Goal: Transaction & Acquisition: Purchase product/service

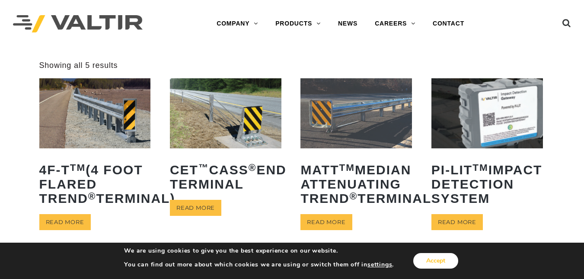
click at [425, 261] on button "Accept" at bounding box center [435, 261] width 45 height 16
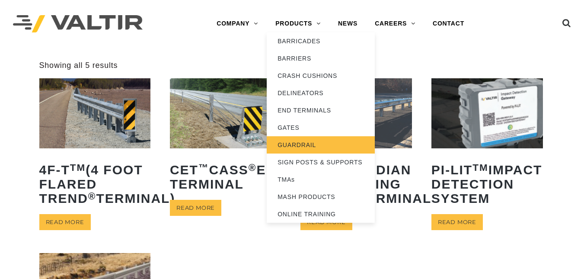
click at [320, 142] on link "GUARDRAIL" at bounding box center [320, 144] width 108 height 17
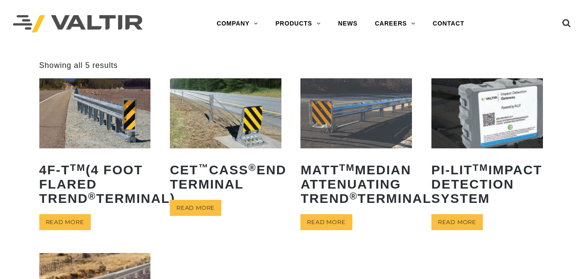
click at [73, 101] on img at bounding box center [94, 113] width 111 height 70
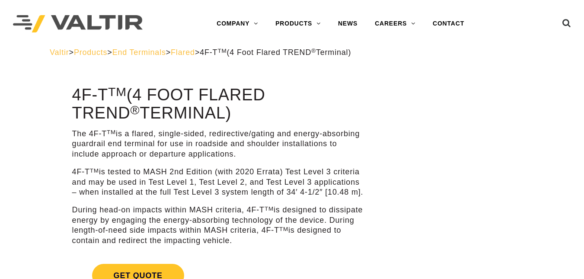
scroll to position [244, 0]
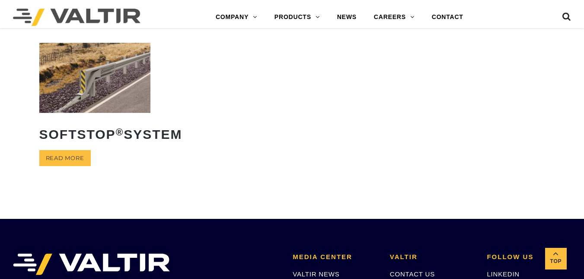
scroll to position [187, 0]
